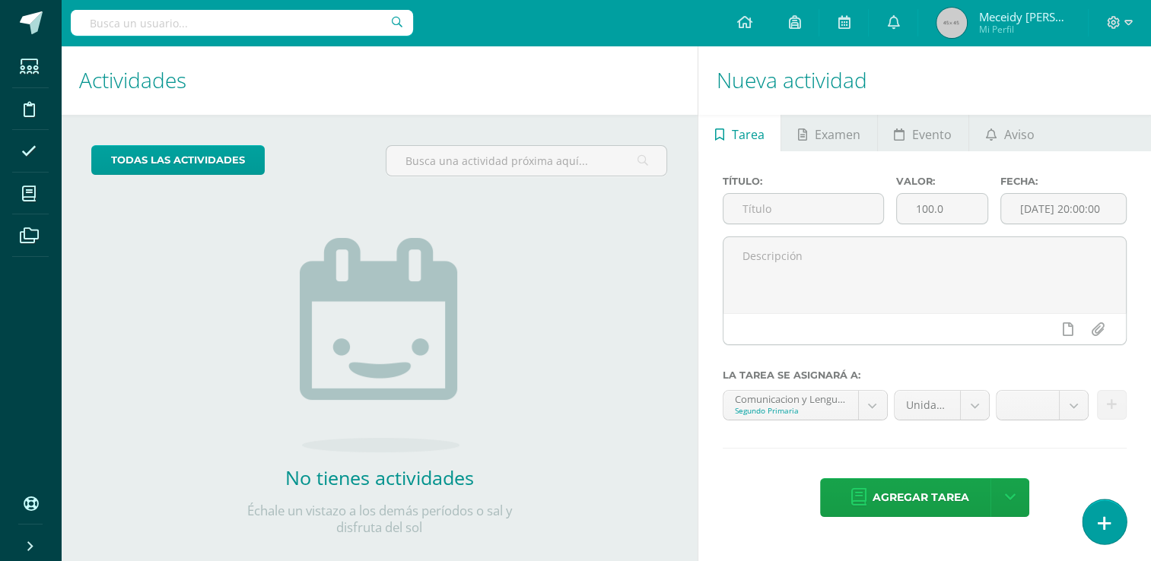
click at [1101, 540] on link at bounding box center [1103, 522] width 43 height 44
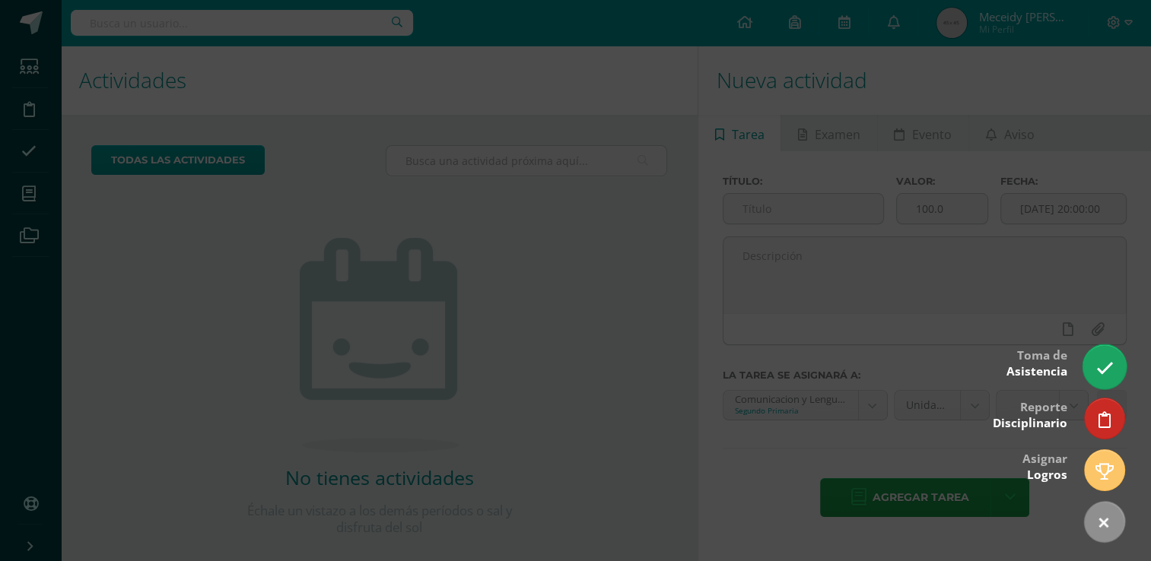
click at [1090, 373] on link at bounding box center [1103, 367] width 43 height 44
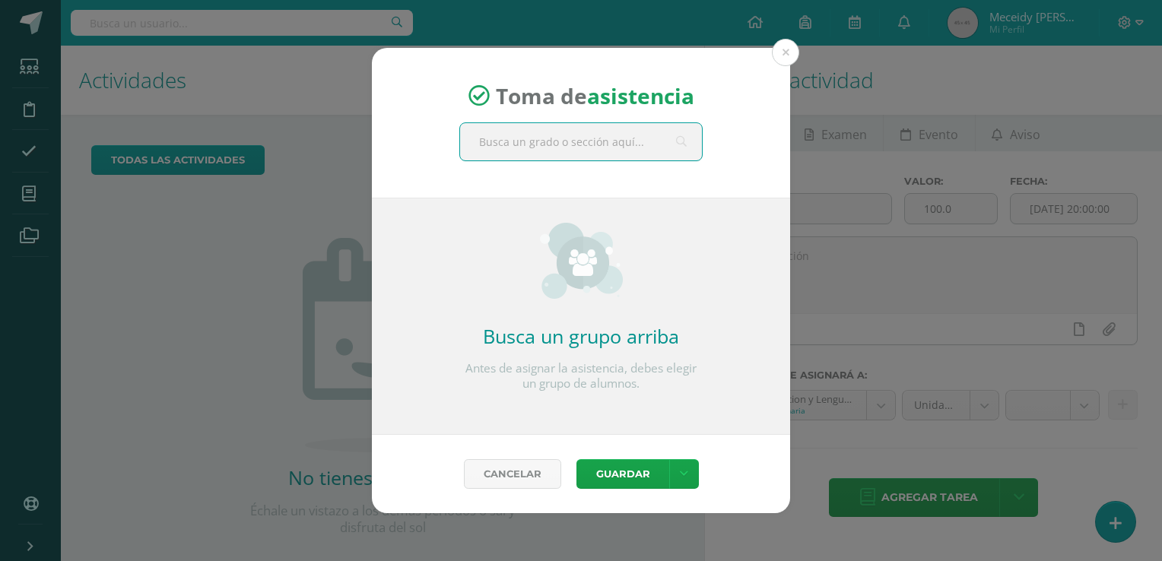
click at [488, 153] on input "text" at bounding box center [581, 141] width 242 height 37
type input "cuarto"
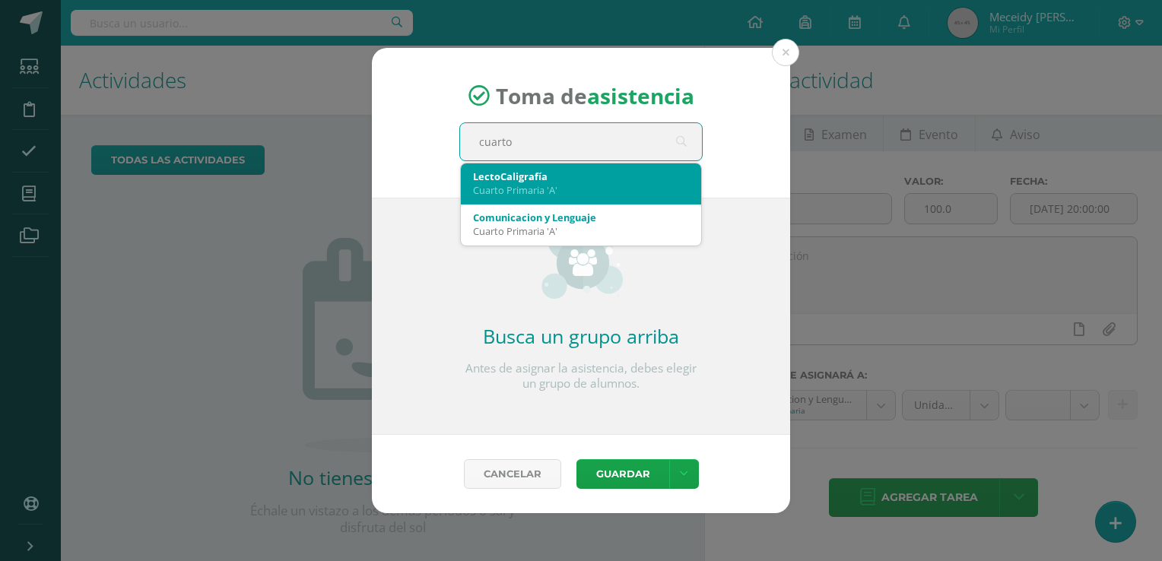
click at [520, 183] on div "Cuarto Primaria 'A'" at bounding box center [581, 190] width 216 height 14
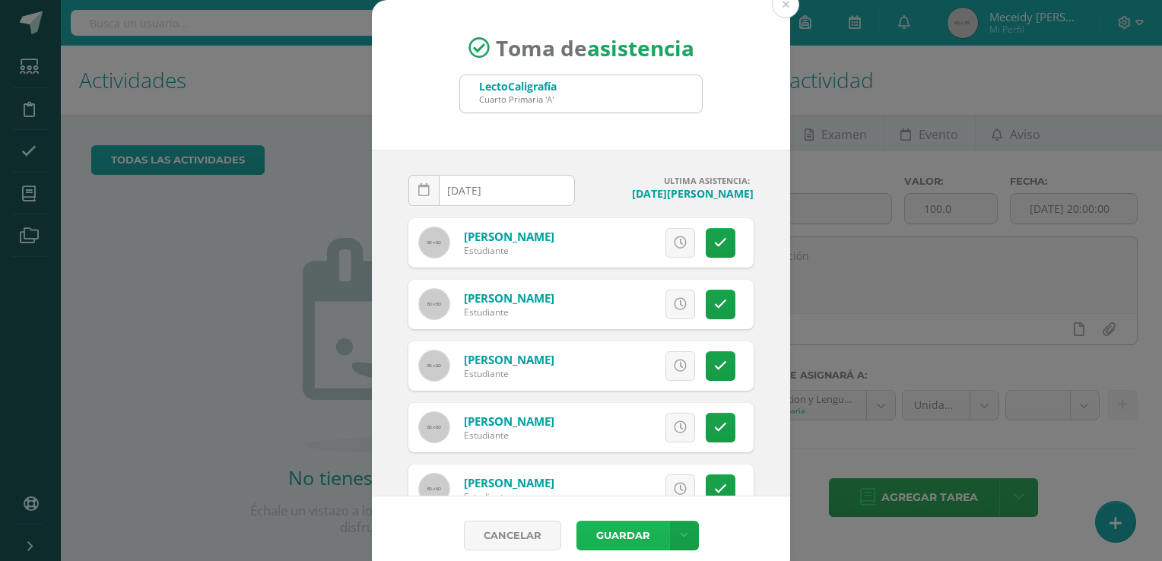
click at [628, 533] on button "Guardar" at bounding box center [623, 536] width 93 height 30
